Goal: Task Accomplishment & Management: Complete application form

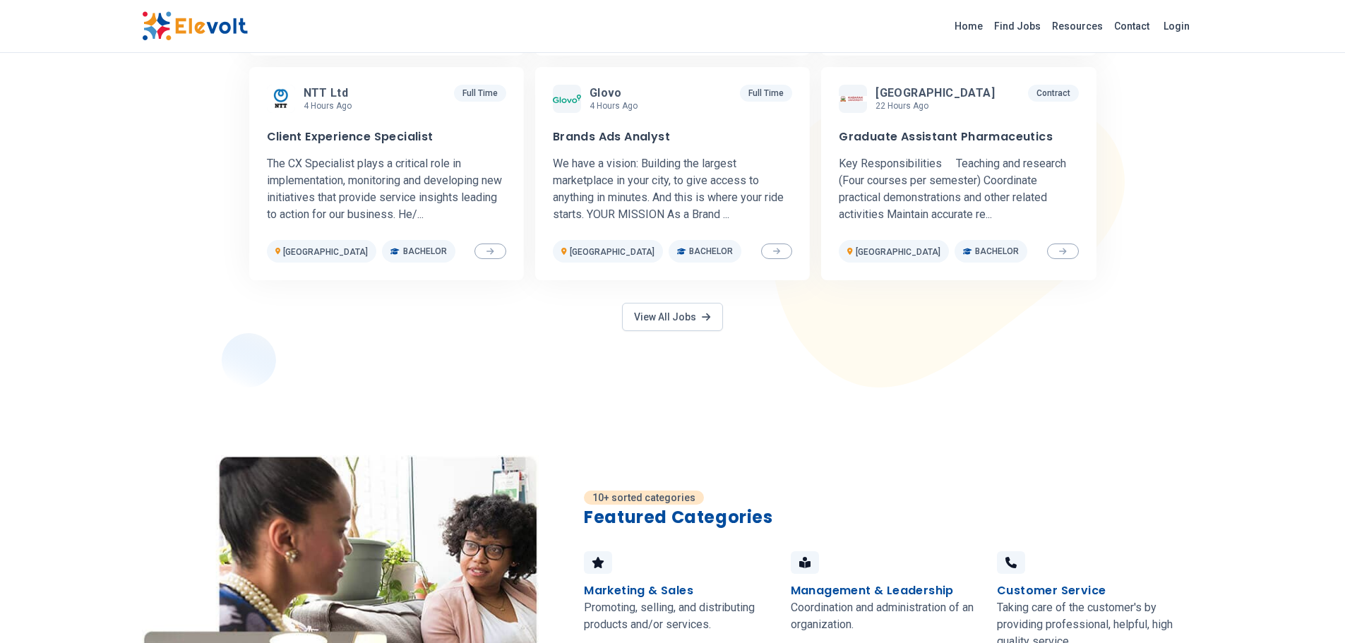
scroll to position [706, 0]
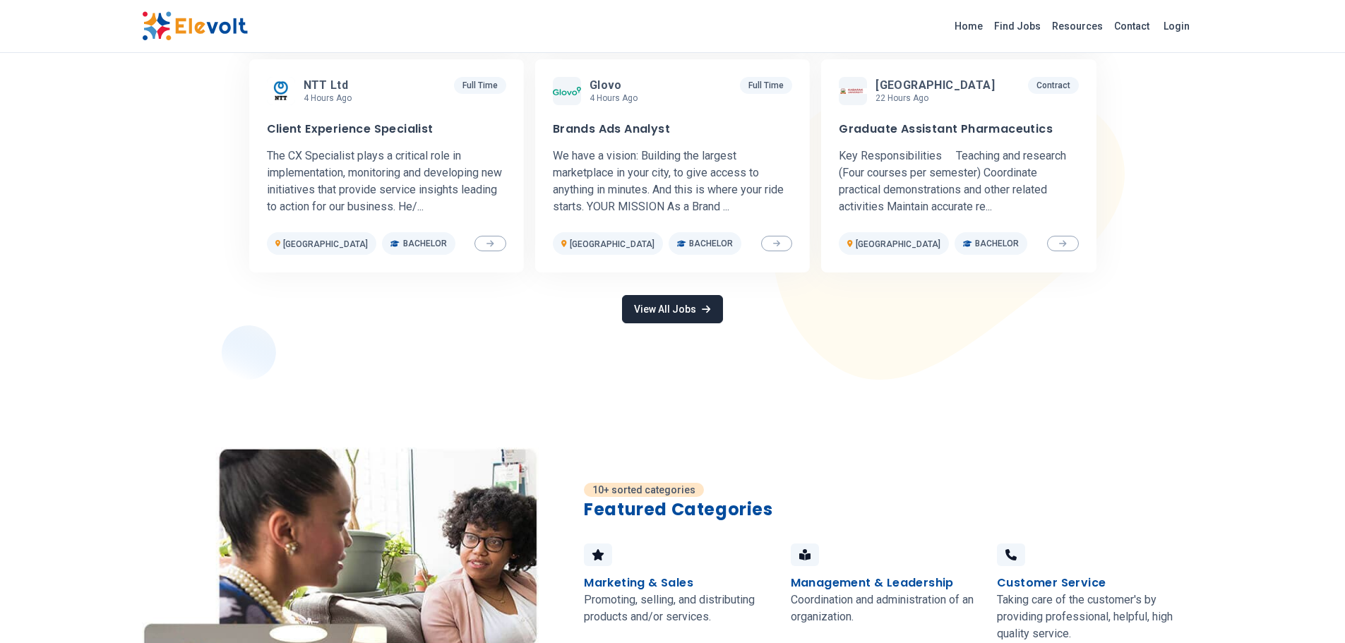
click at [686, 306] on link "View All Jobs" at bounding box center [672, 309] width 100 height 28
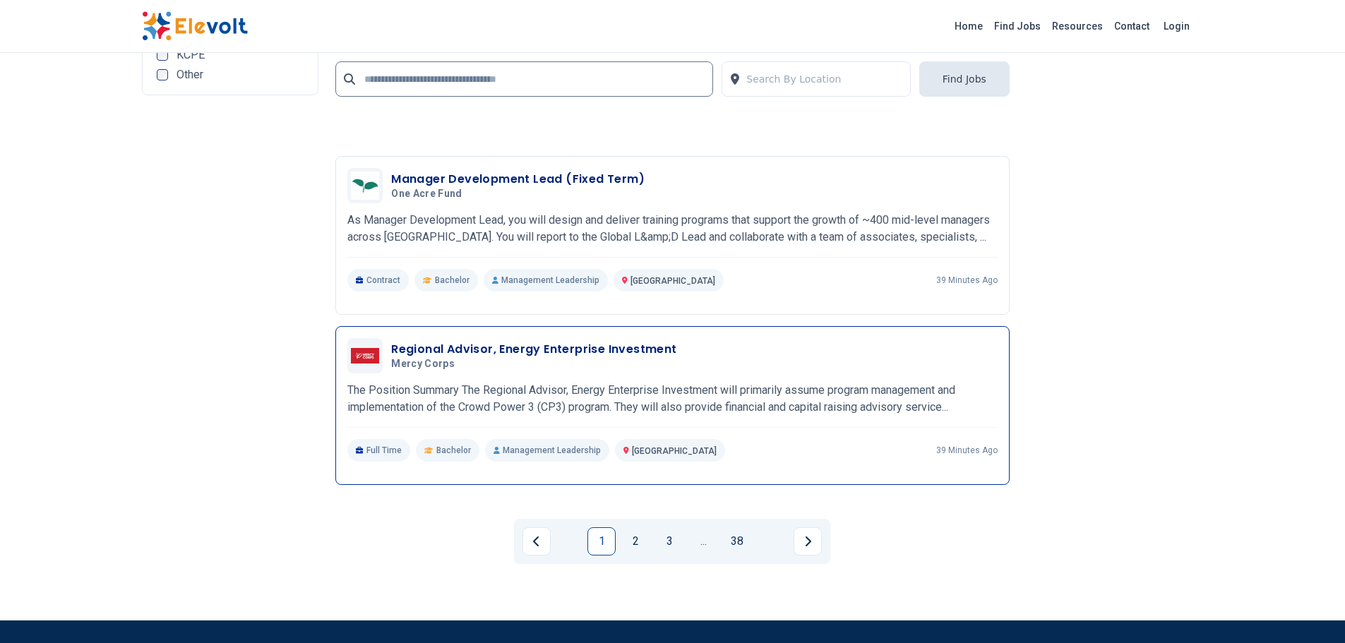
scroll to position [3037, 0]
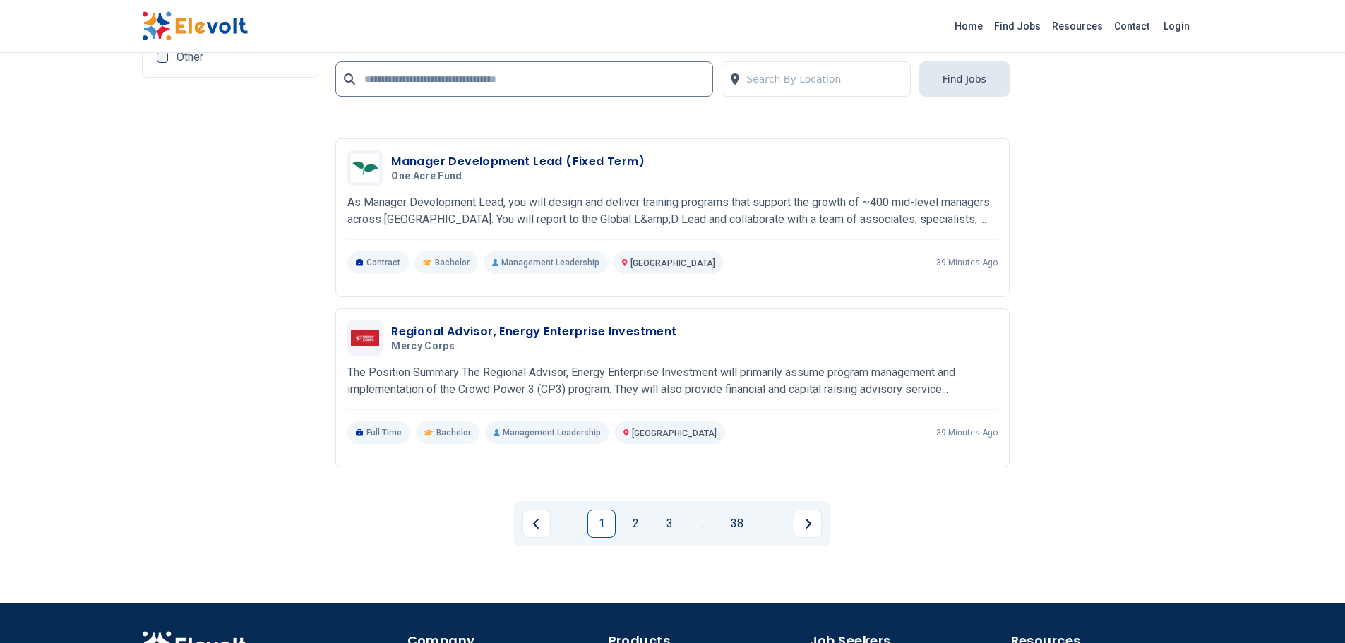
click at [633, 531] on link "2" at bounding box center [635, 524] width 28 height 28
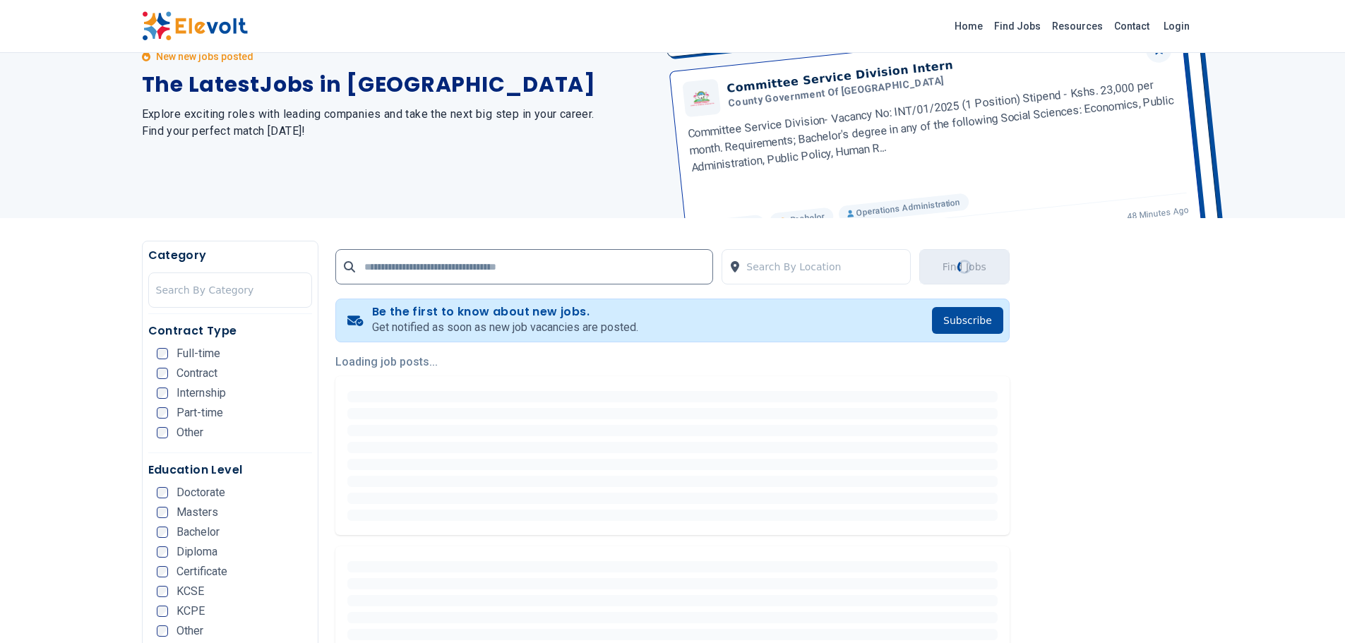
scroll to position [282, 0]
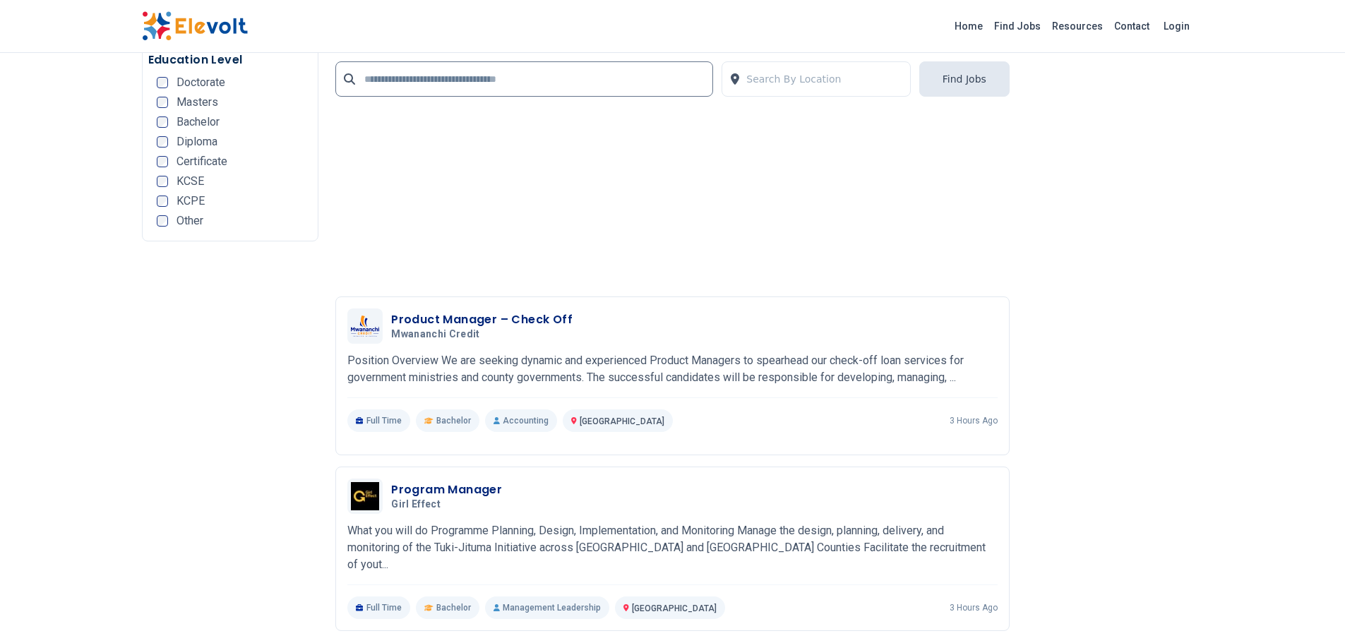
scroll to position [3178, 0]
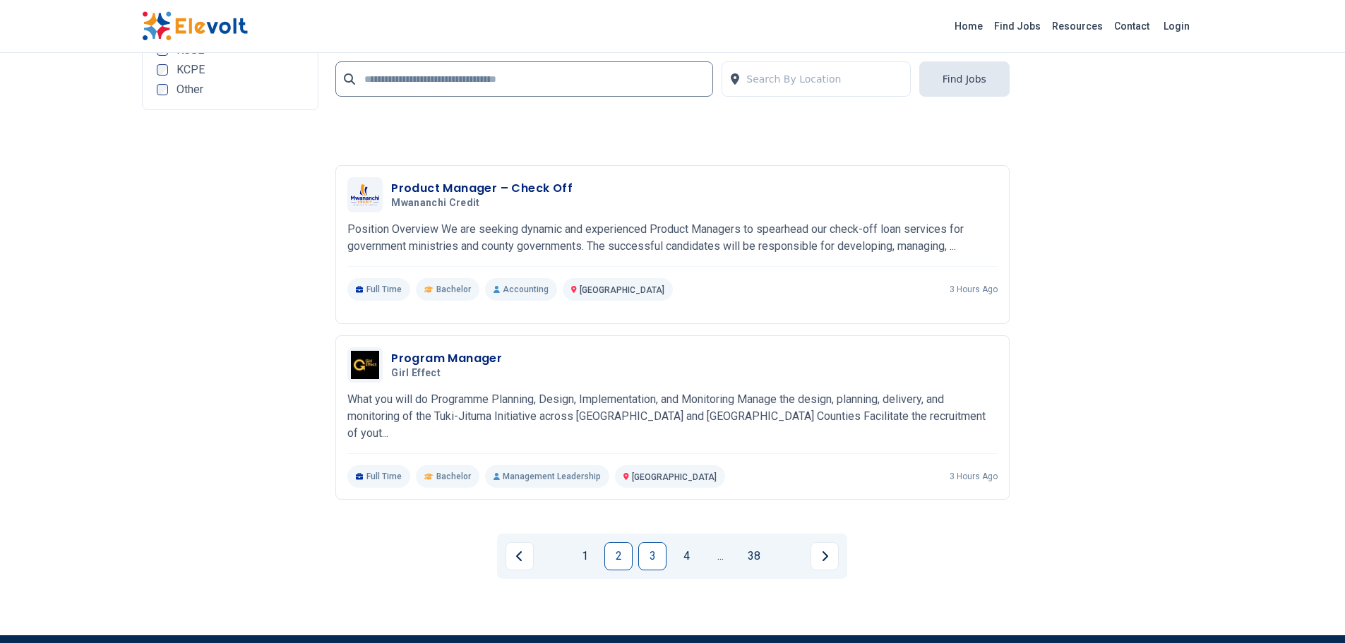
click at [652, 550] on link "3" at bounding box center [652, 556] width 28 height 28
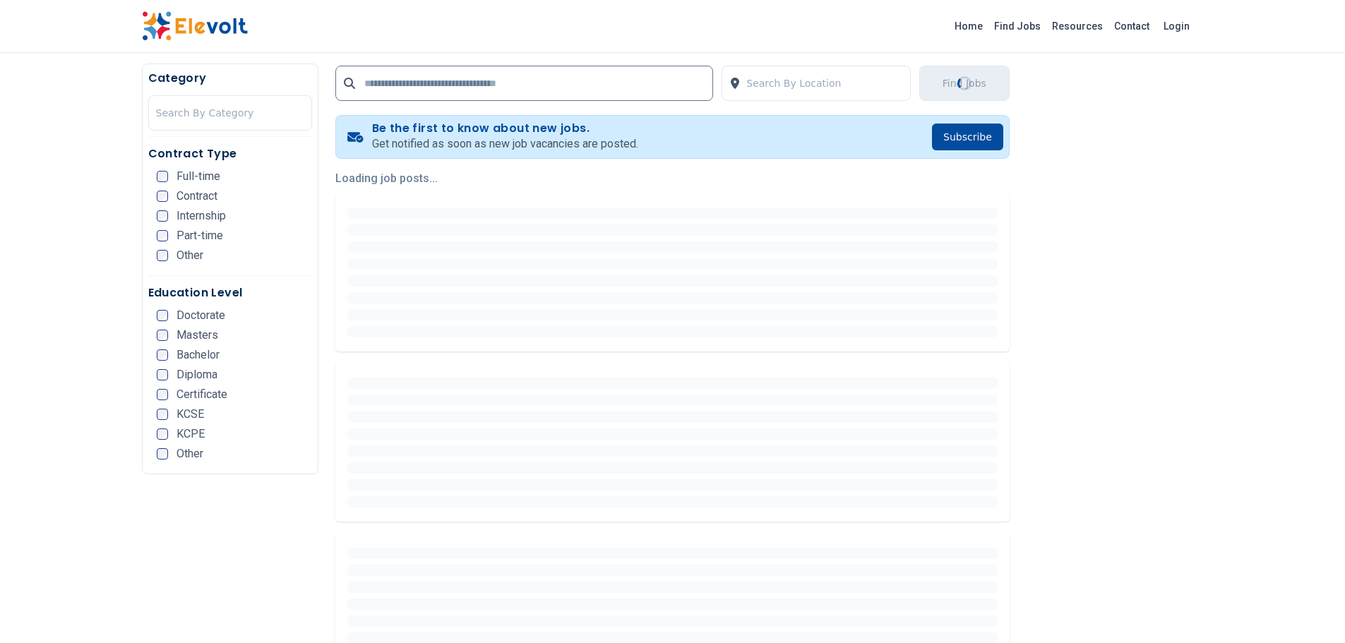
scroll to position [282, 0]
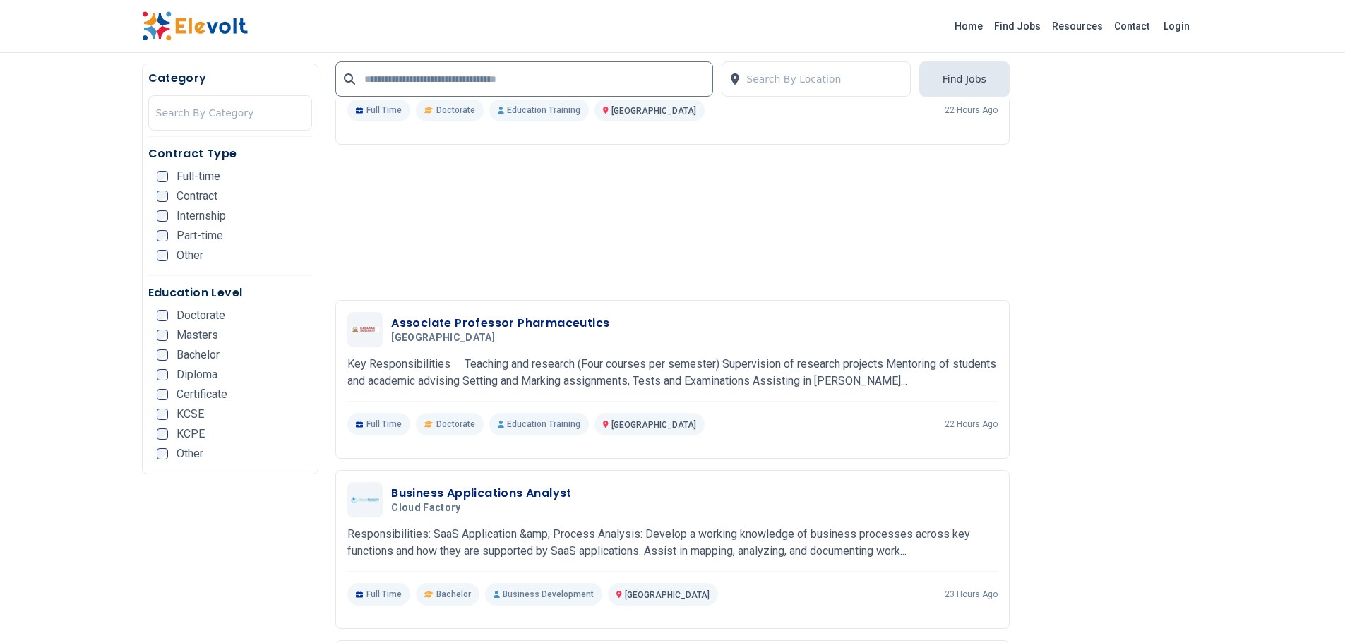
scroll to position [1342, 0]
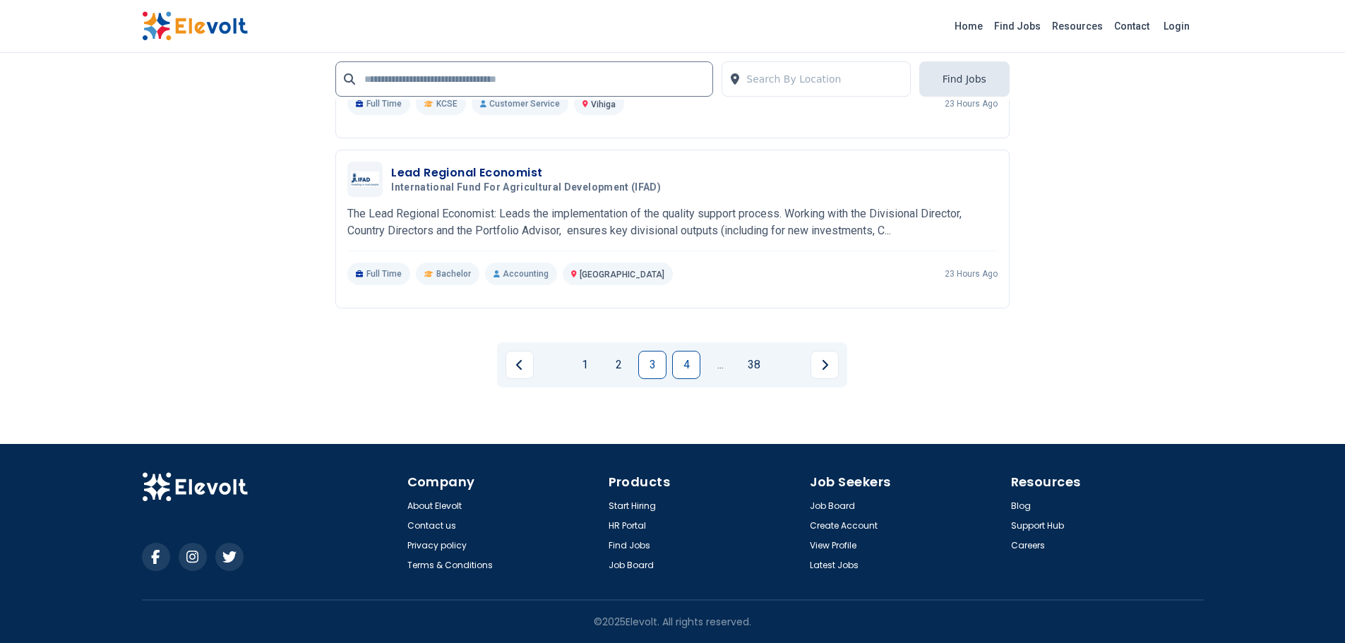
click at [682, 355] on link "4" at bounding box center [686, 365] width 28 height 28
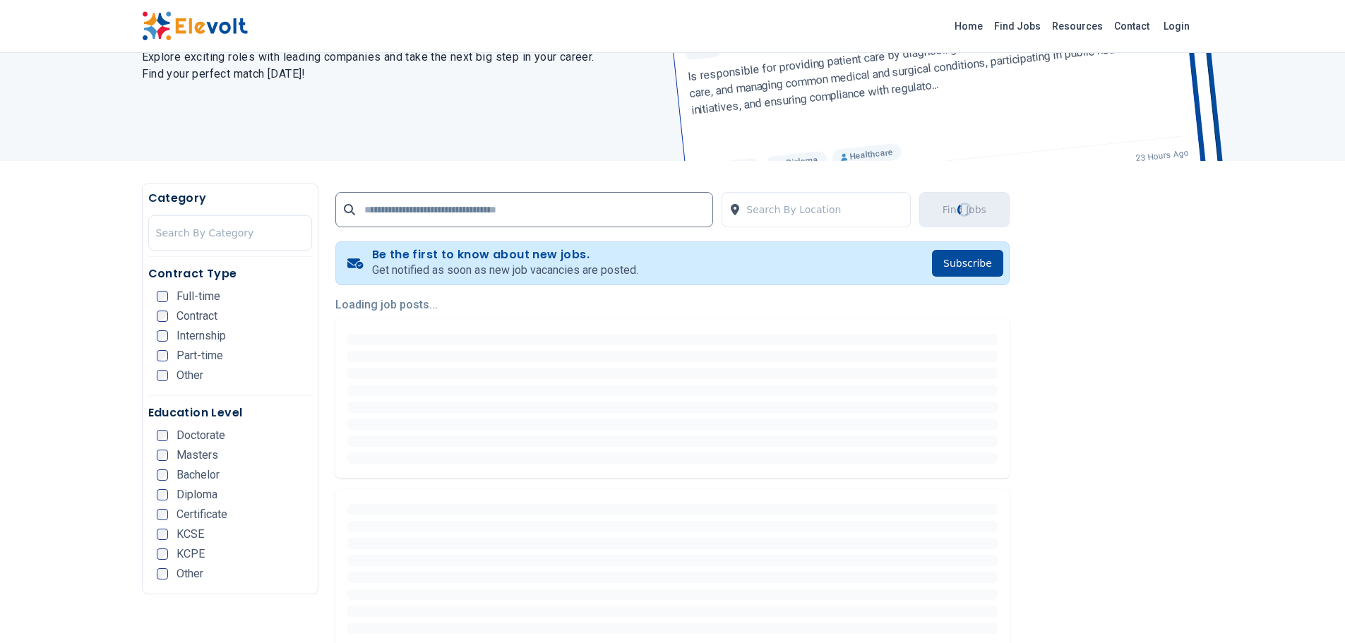
scroll to position [353, 0]
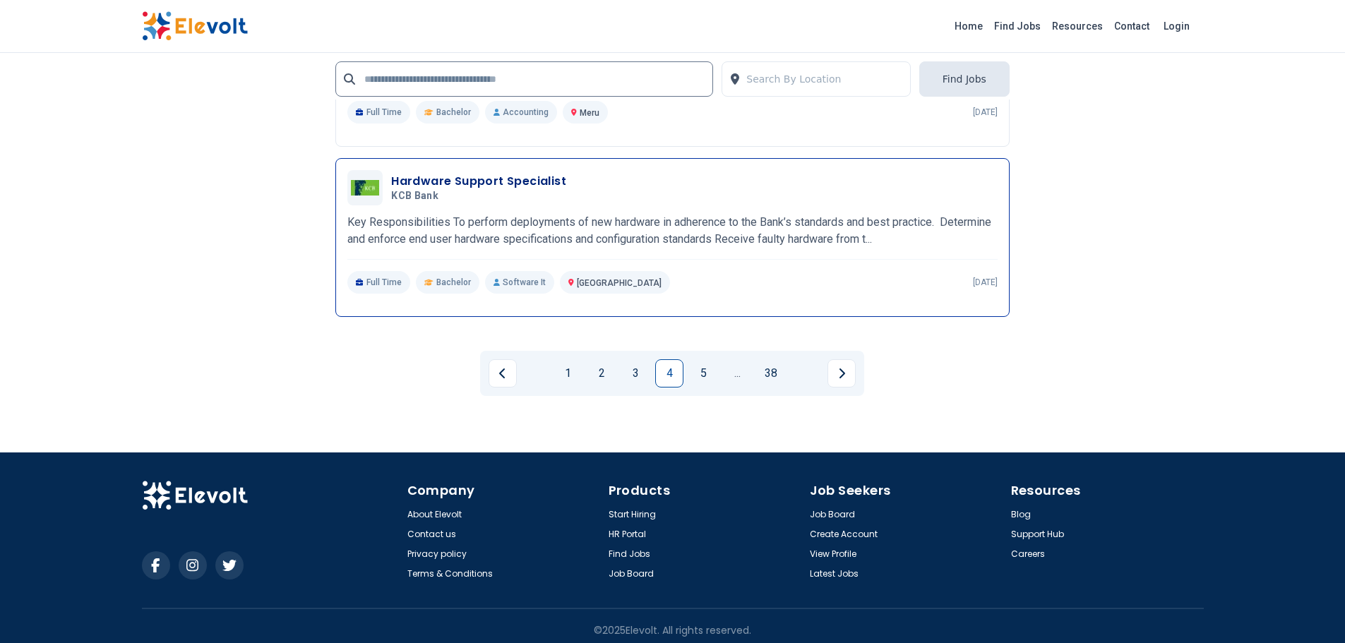
scroll to position [3196, 0]
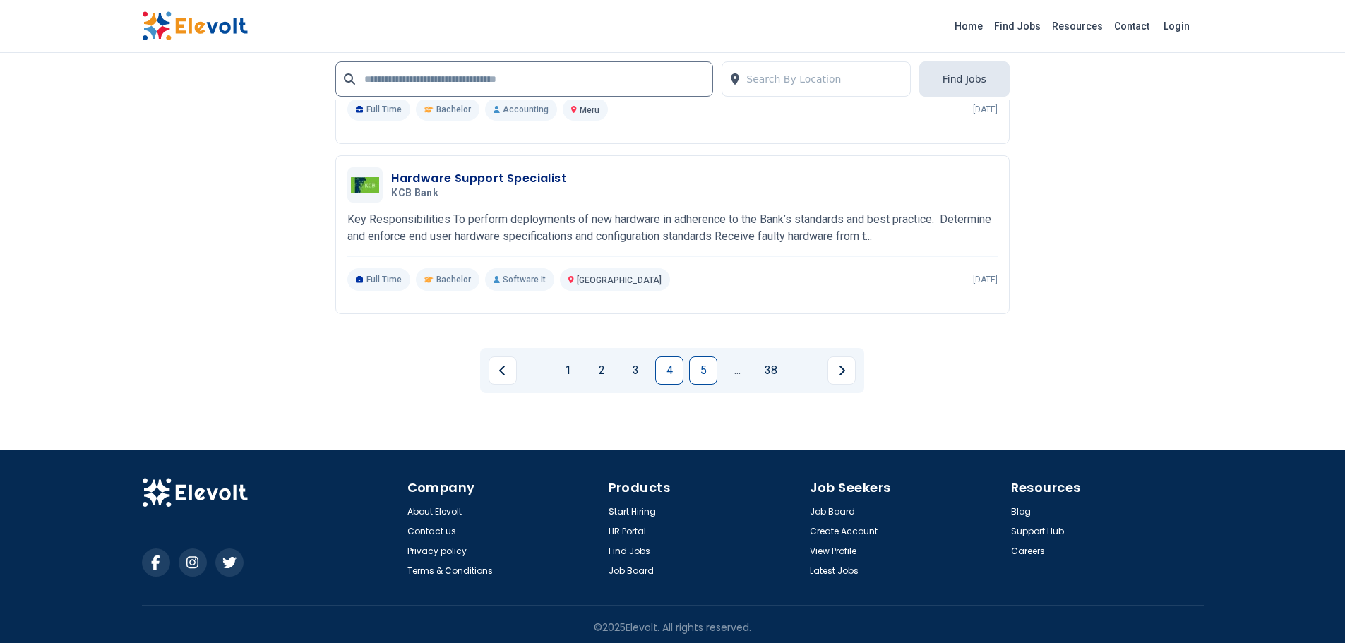
click at [699, 373] on link "5" at bounding box center [703, 371] width 28 height 28
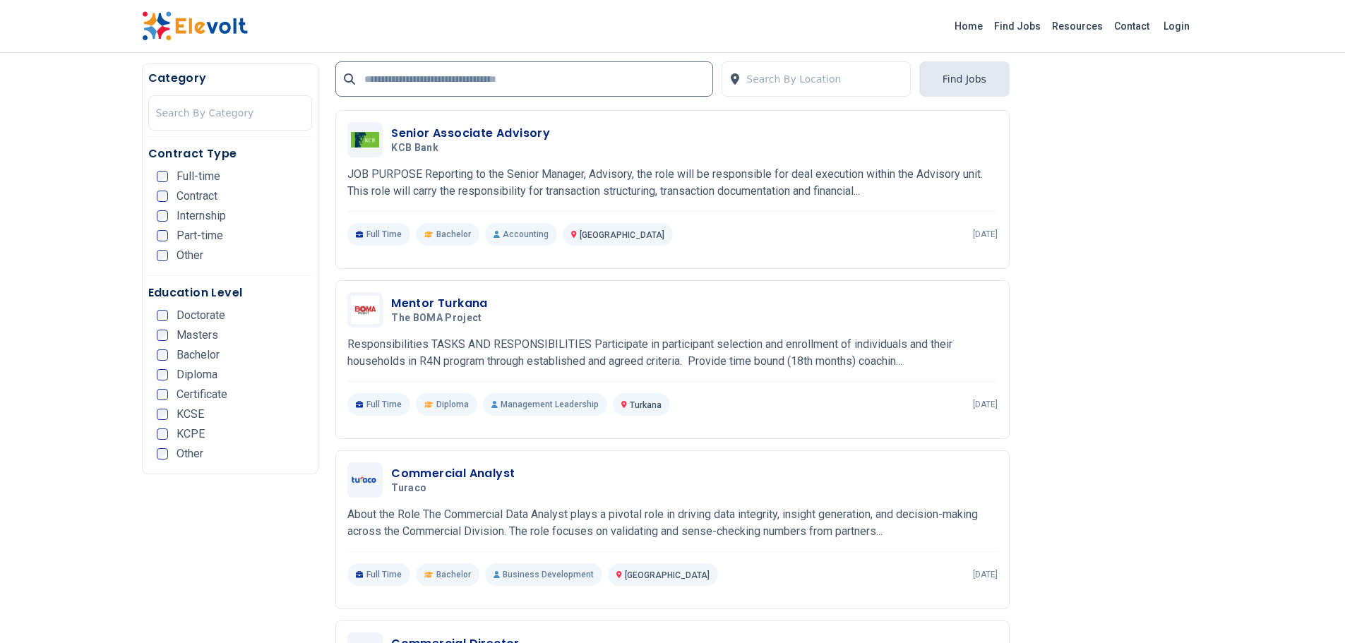
scroll to position [636, 0]
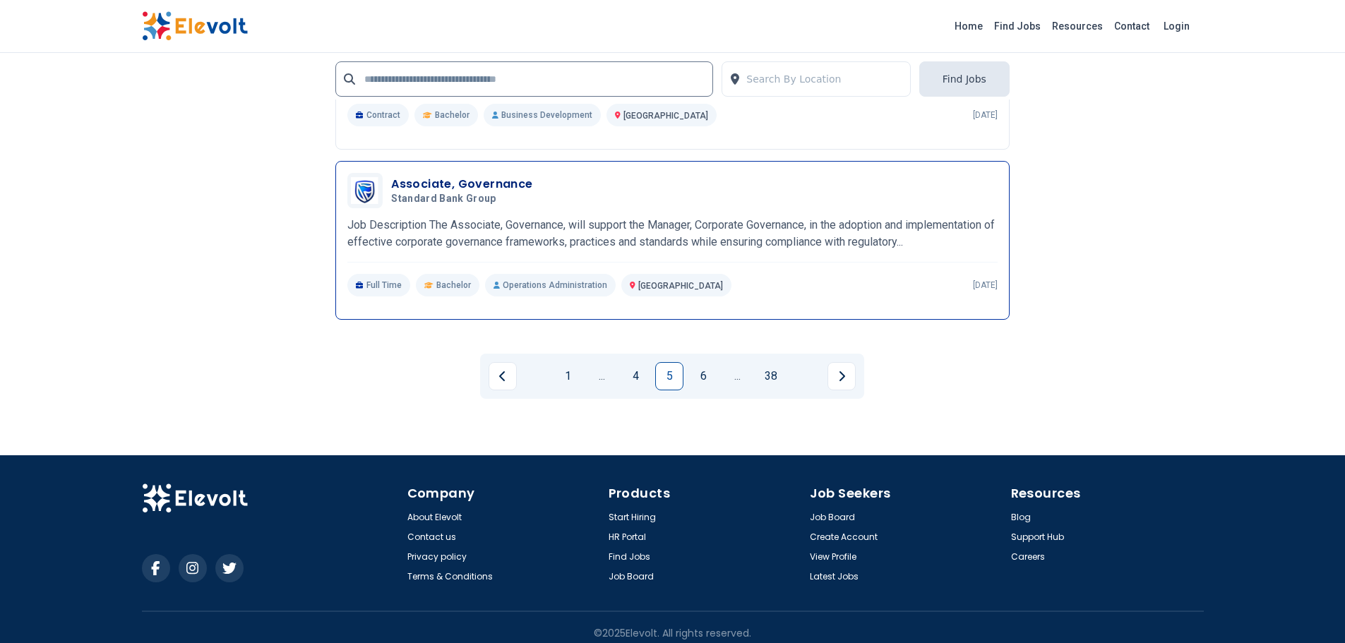
scroll to position [3196, 0]
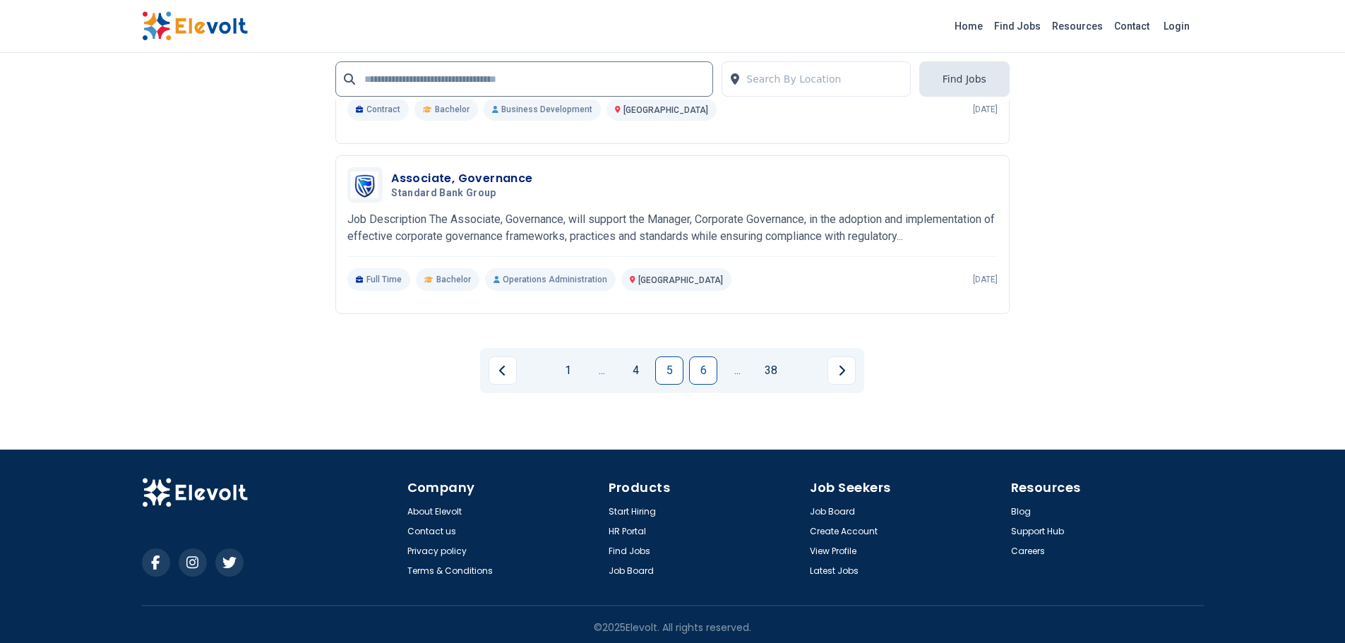
click at [702, 365] on link "6" at bounding box center [703, 371] width 28 height 28
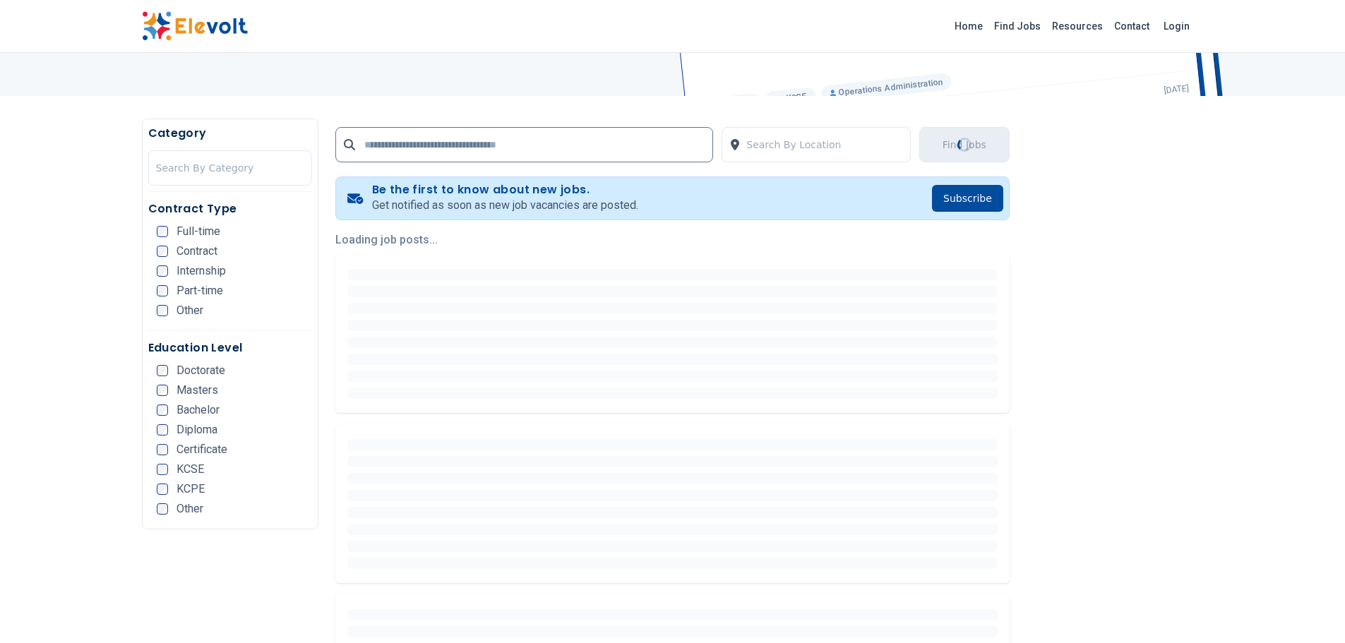
scroll to position [282, 0]
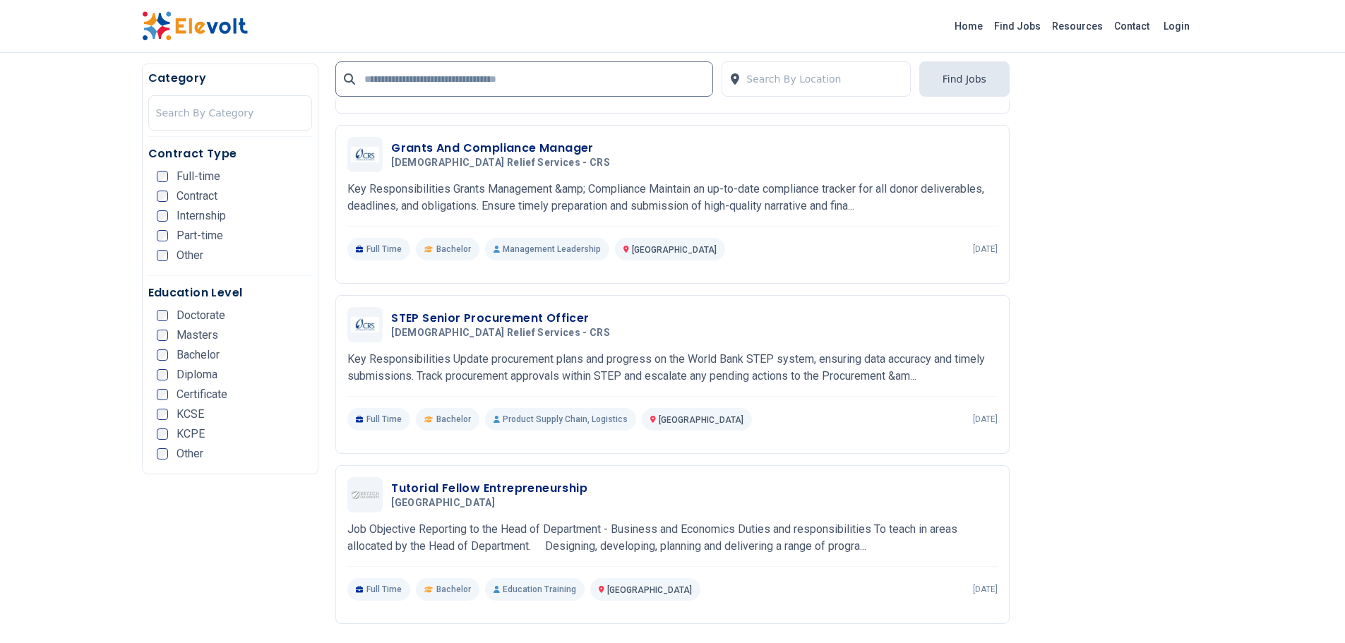
scroll to position [847, 0]
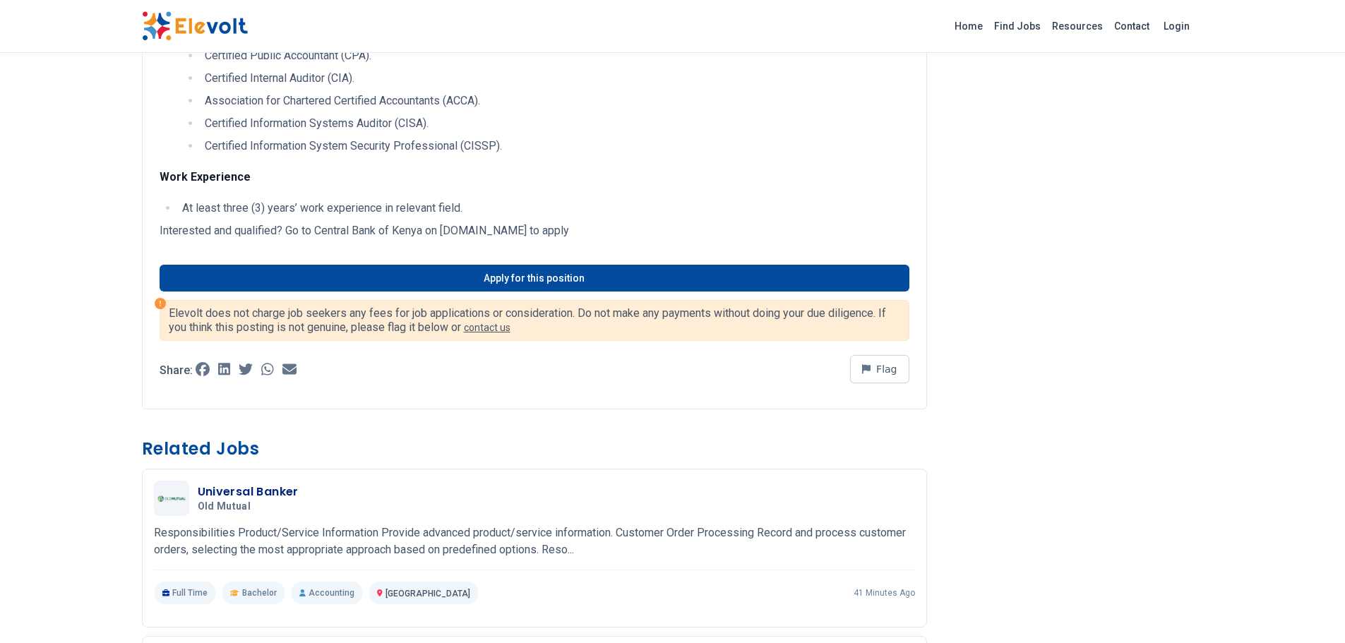
scroll to position [706, 0]
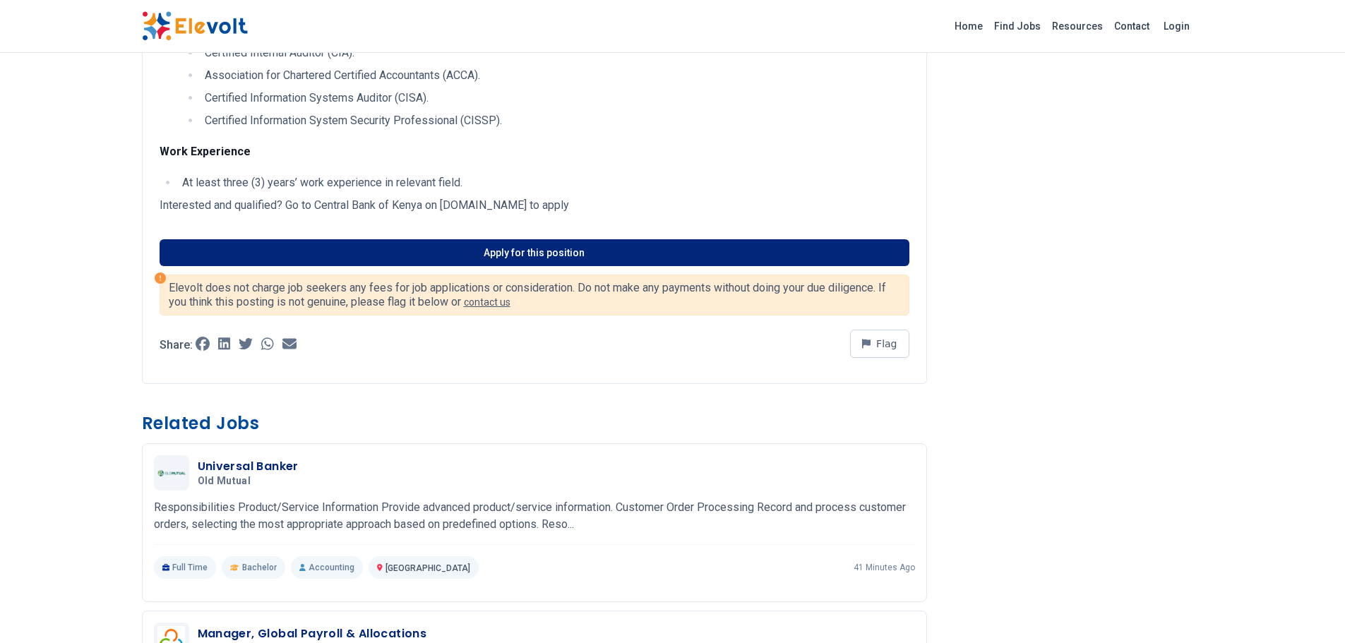
click at [527, 265] on link "Apply for this position" at bounding box center [535, 252] width 750 height 27
